Goal: Task Accomplishment & Management: Manage account settings

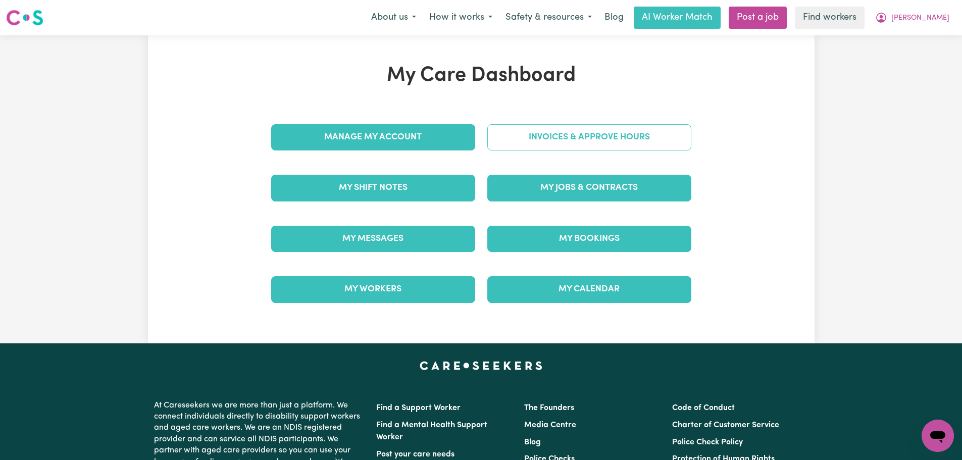
click at [554, 142] on link "Invoices & Approve Hours" at bounding box center [589, 137] width 204 height 26
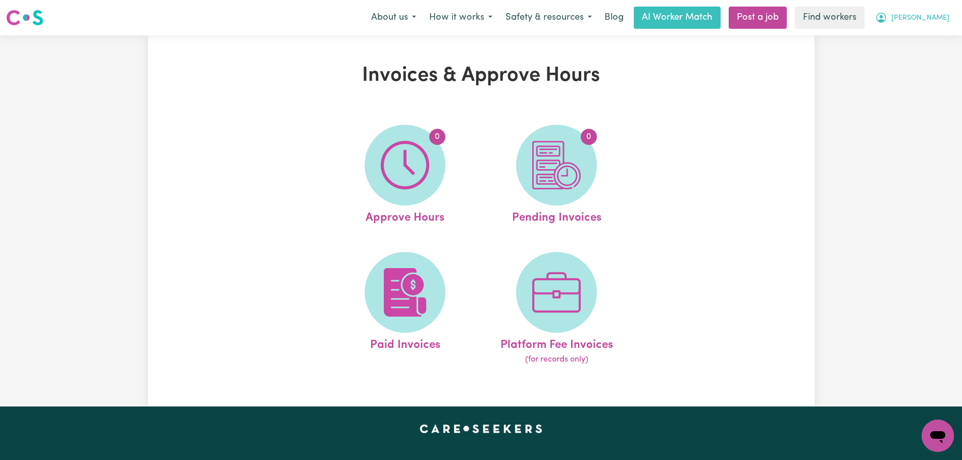
click at [939, 17] on span "[PERSON_NAME]" at bounding box center [920, 18] width 58 height 11
click at [930, 45] on link "My Dashboard" at bounding box center [915, 39] width 80 height 19
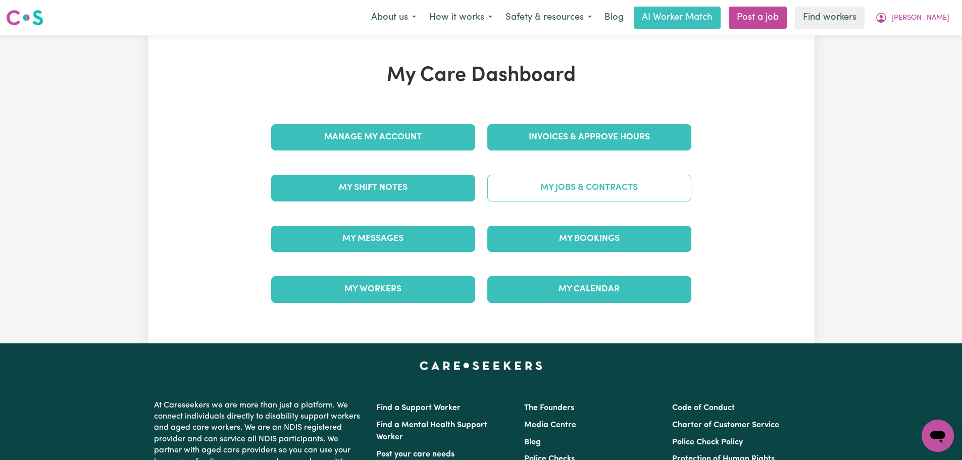
click at [585, 189] on link "My Jobs & Contracts" at bounding box center [589, 188] width 204 height 26
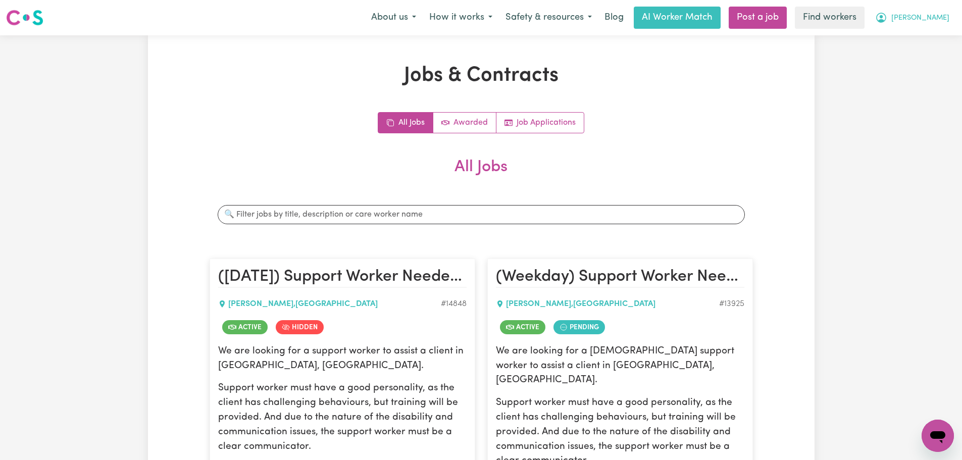
click at [922, 25] on button "[PERSON_NAME]" at bounding box center [911, 17] width 87 height 21
click at [924, 41] on link "My Dashboard" at bounding box center [915, 39] width 80 height 19
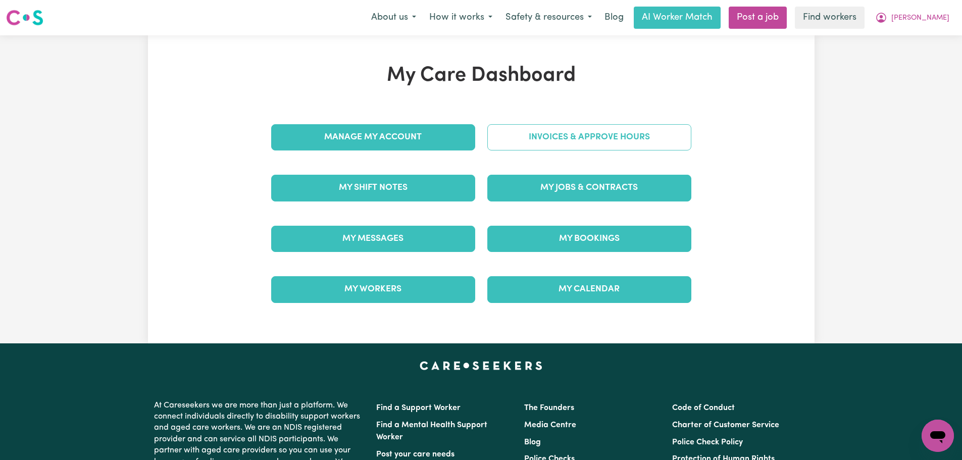
click at [649, 135] on link "Invoices & Approve Hours" at bounding box center [589, 137] width 204 height 26
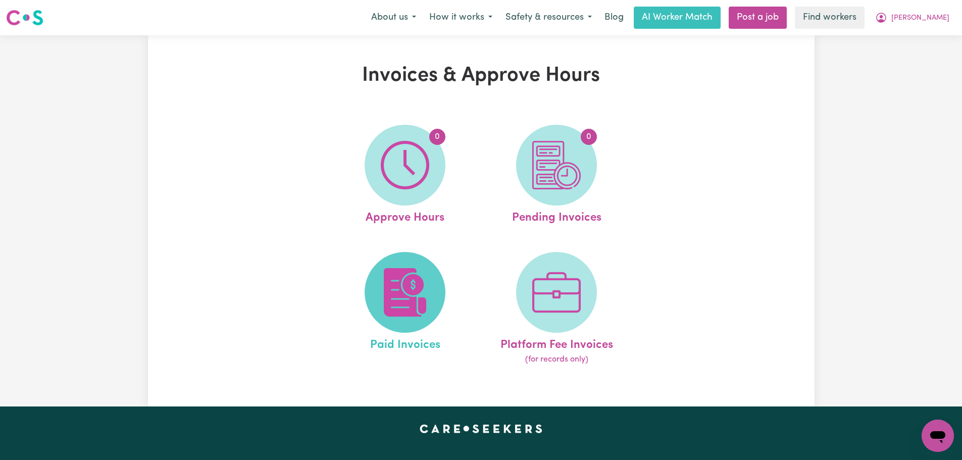
click at [424, 301] on img at bounding box center [405, 292] width 48 height 48
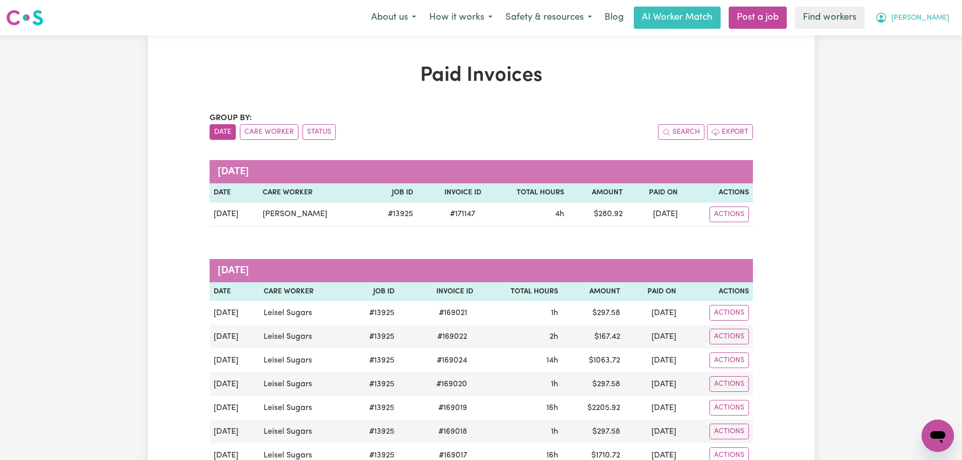
click at [929, 13] on button "[PERSON_NAME]" at bounding box center [911, 17] width 87 height 21
click at [928, 59] on link "Logout" at bounding box center [915, 57] width 80 height 19
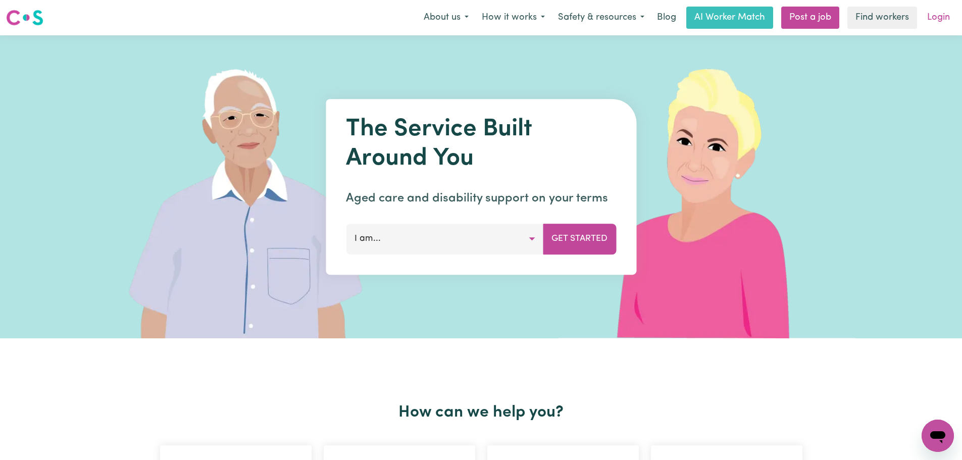
click at [946, 20] on link "Login" at bounding box center [938, 18] width 35 height 22
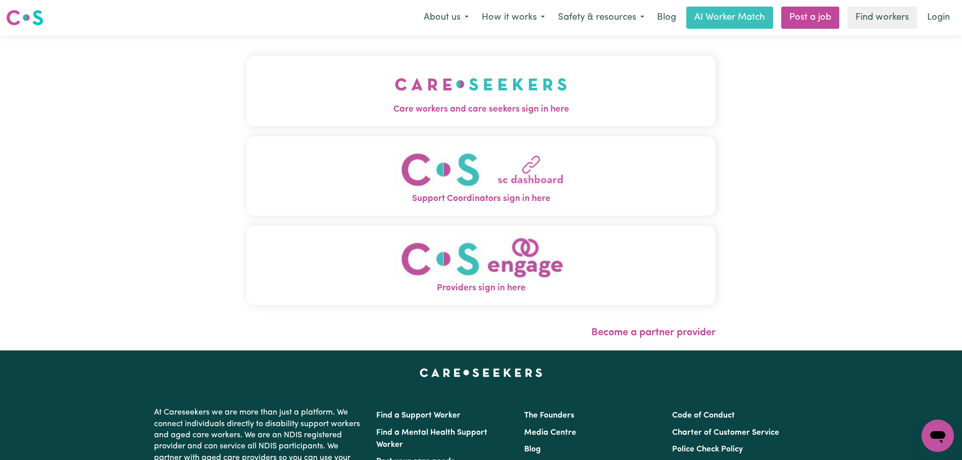
click at [246, 78] on button "Care workers and care seekers sign in here" at bounding box center [480, 91] width 469 height 71
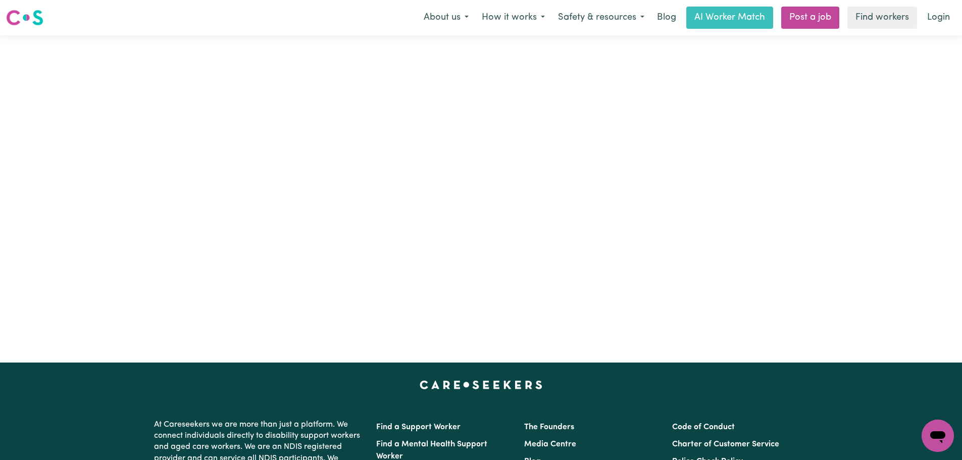
type input "[PERSON_NAME][EMAIL_ADDRESS][DOMAIN_NAME]"
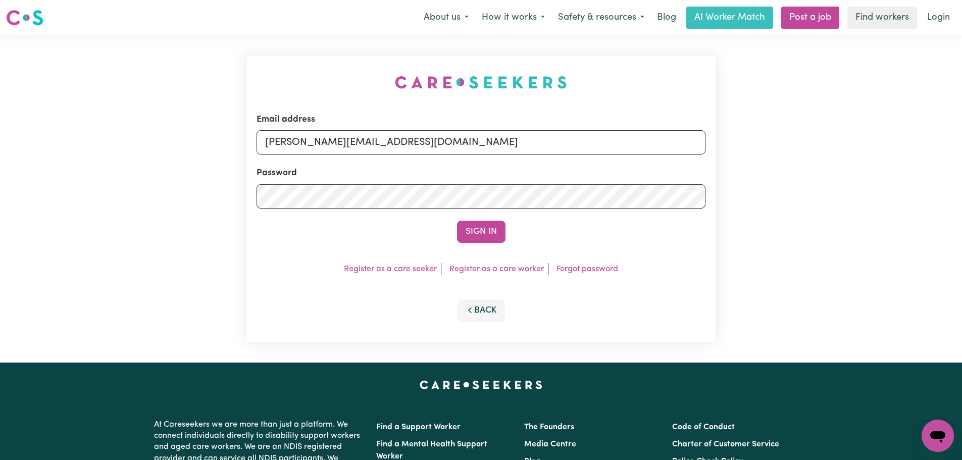
click at [514, 229] on div "Sign In" at bounding box center [480, 232] width 449 height 22
click at [464, 231] on button "Sign In" at bounding box center [481, 232] width 48 height 22
